Goal: Navigation & Orientation: Find specific page/section

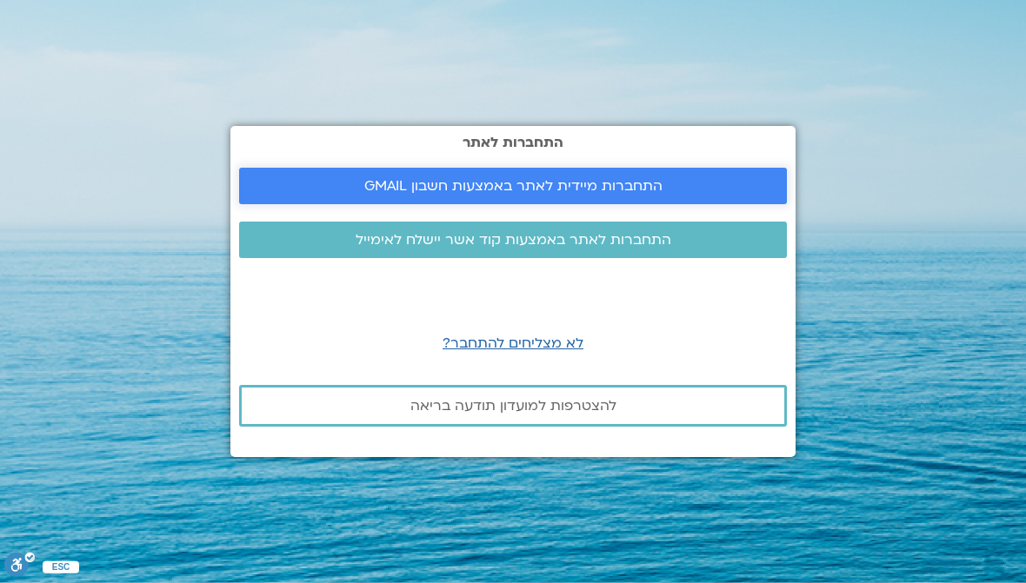
click at [329, 194] on span "התחברות מיידית לאתר באמצעות חשבון GMAIL" at bounding box center [513, 186] width 506 height 16
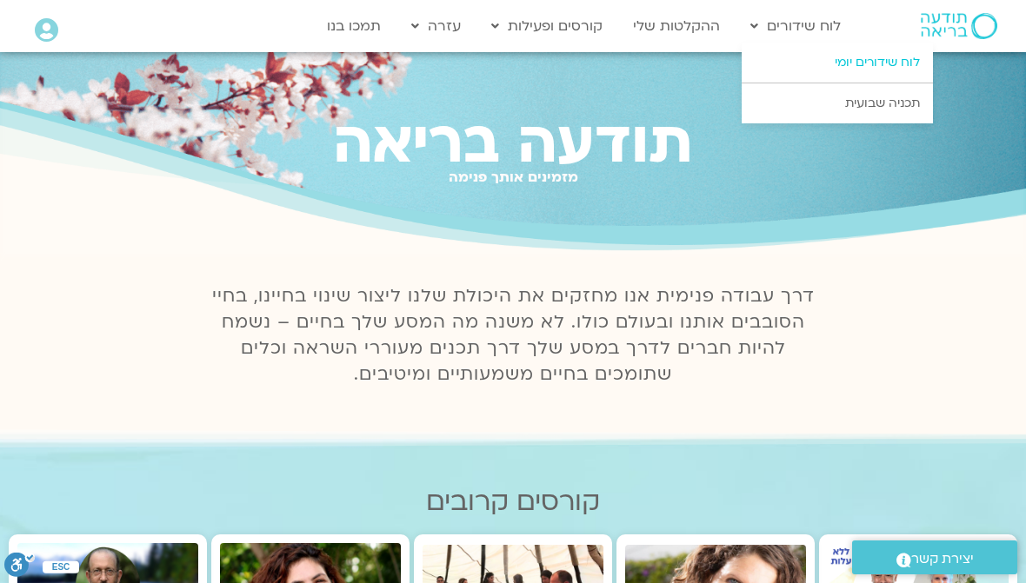
click at [848, 77] on link "לוח שידורים יומי" at bounding box center [836, 63] width 191 height 40
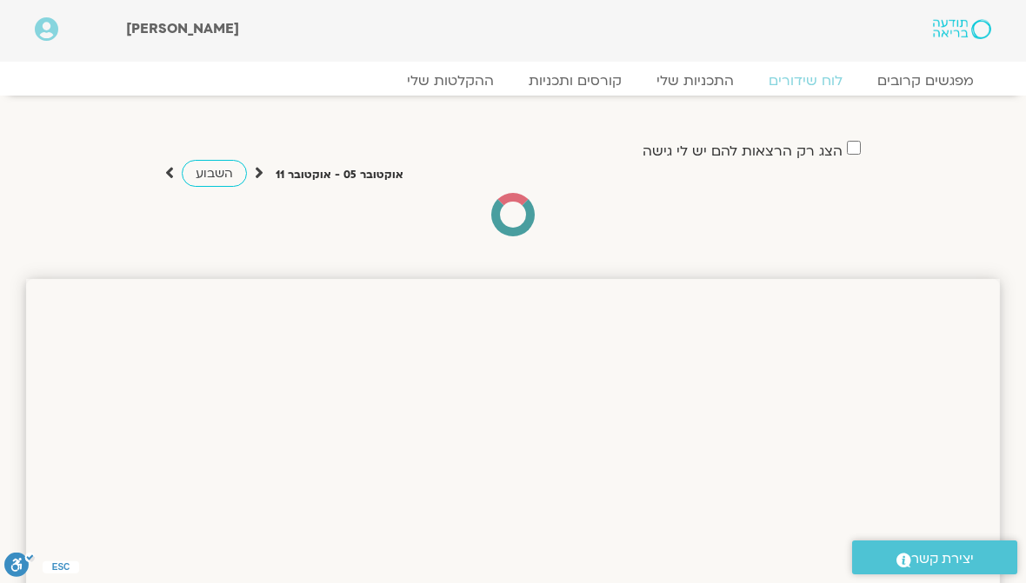
click at [835, 64] on div "מפגשים קרובים לוח שידורים התכניות שלי קורסים ותכניות ההקלטות שלי מפגשים קרובים …" at bounding box center [512, 79] width 991 height 34
click at [820, 81] on link "לוח שידורים" at bounding box center [806, 80] width 130 height 21
click at [820, 91] on link "לוח שידורים" at bounding box center [806, 80] width 130 height 21
click at [793, 102] on div "הצג רק הרצאות להם יש לי גישה אוקטובר 05 - אוקטובר 11 השבוע להציג אירועים שפתוחי…" at bounding box center [512, 171] width 991 height 150
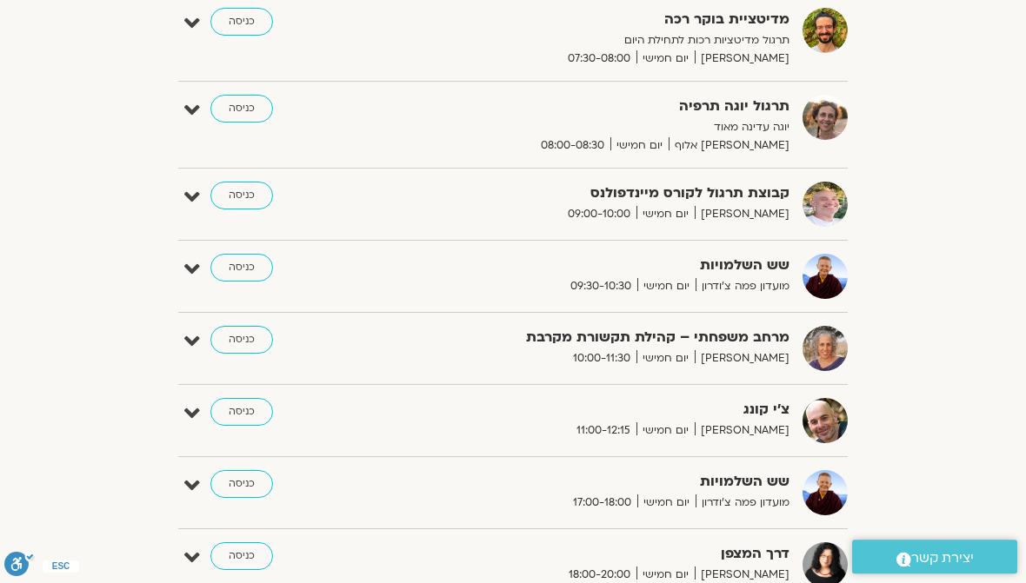
scroll to position [571, 0]
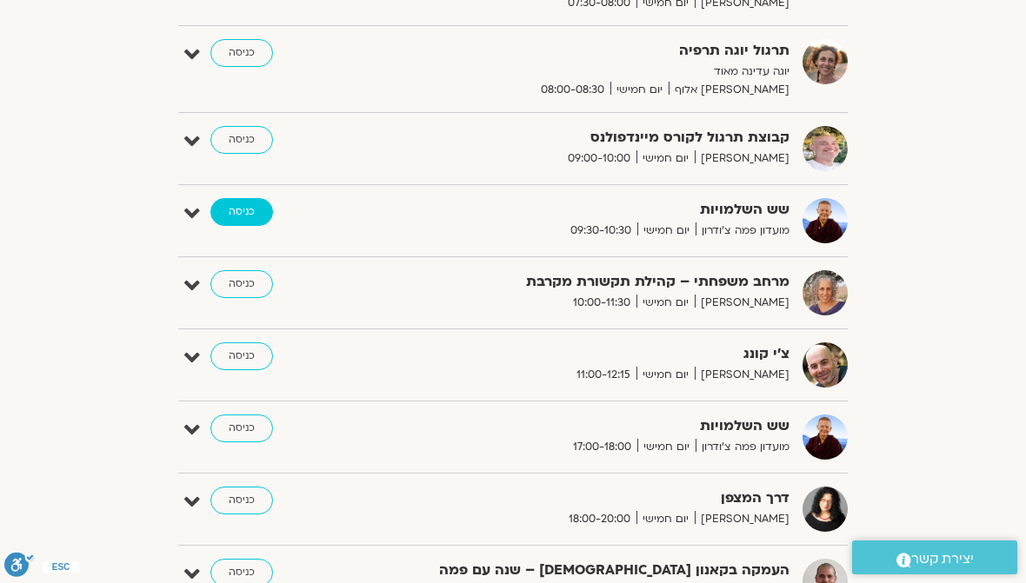
click at [243, 216] on link "כניסה" at bounding box center [241, 212] width 63 height 28
